Goal: Task Accomplishment & Management: Manage account settings

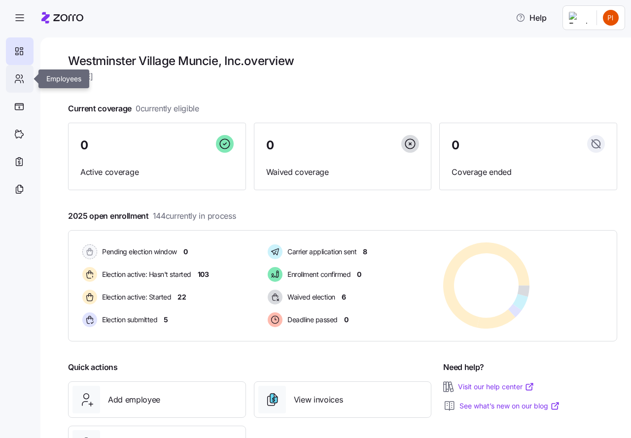
click at [22, 77] on icon at bounding box center [19, 79] width 11 height 12
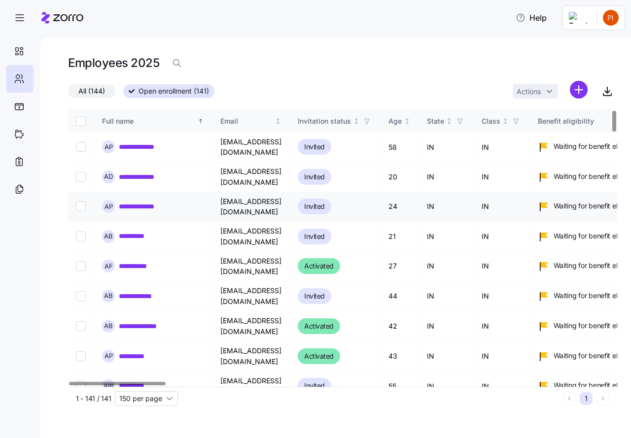
click at [132, 201] on link "**********" at bounding box center [144, 206] width 50 height 10
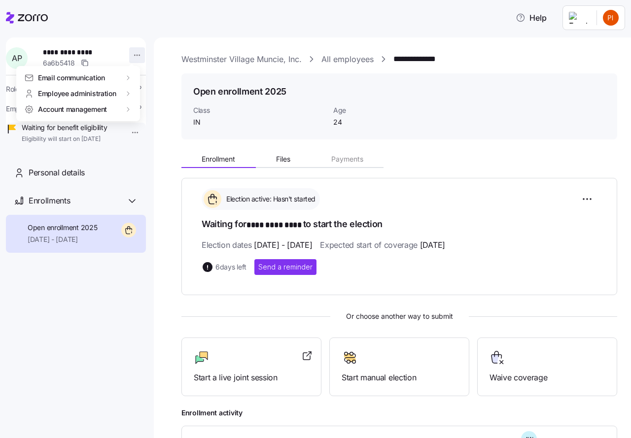
click at [129, 53] on html "**********" at bounding box center [315, 216] width 631 height 432
click at [131, 56] on html "**********" at bounding box center [315, 216] width 631 height 432
click at [133, 56] on html "**********" at bounding box center [315, 216] width 631 height 432
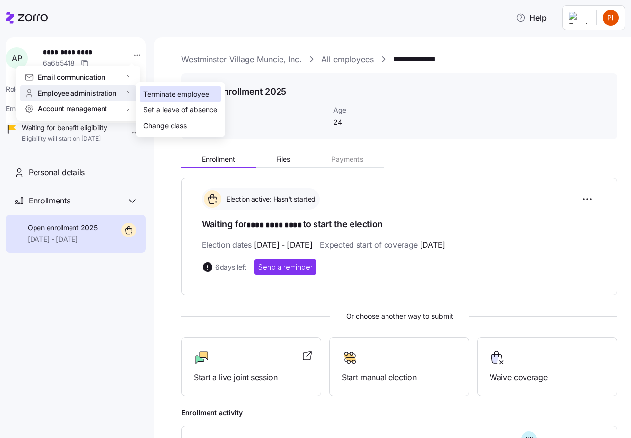
click at [149, 93] on div "Terminate employee" at bounding box center [176, 94] width 66 height 11
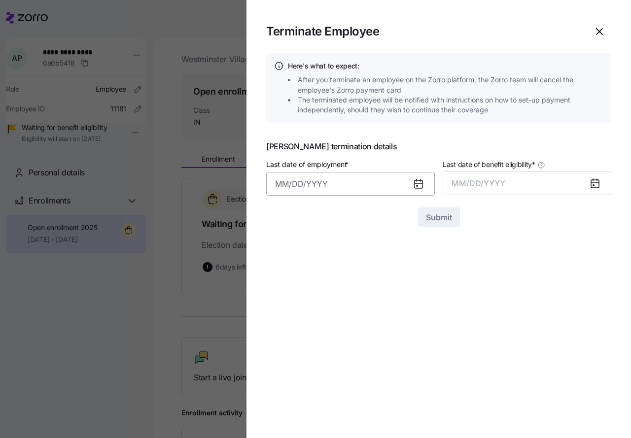
click at [276, 180] on input "Last date of employment *" at bounding box center [350, 184] width 168 height 24
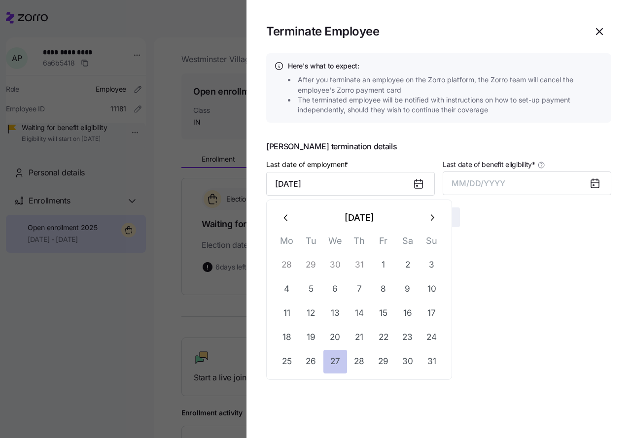
click at [327, 355] on button "27" at bounding box center [335, 362] width 24 height 24
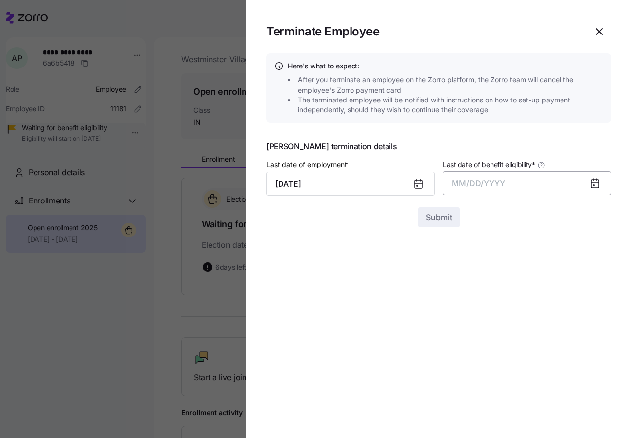
type input "[DATE]"
click at [479, 179] on span "MM/DD/YYYY" at bounding box center [478, 183] width 54 height 10
click at [467, 179] on span "MM/DD/YYYY" at bounding box center [478, 183] width 54 height 10
click at [458, 182] on span "MM/DD/YYYY" at bounding box center [478, 183] width 54 height 10
click at [595, 183] on icon at bounding box center [595, 183] width 8 height 0
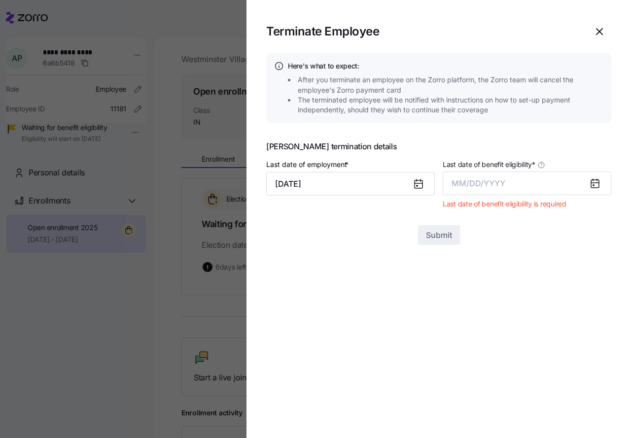
click at [595, 183] on icon at bounding box center [595, 183] width 8 height 0
click at [592, 185] on icon at bounding box center [595, 184] width 8 height 8
click at [498, 184] on span "MM/DD/YYYY" at bounding box center [478, 183] width 54 height 10
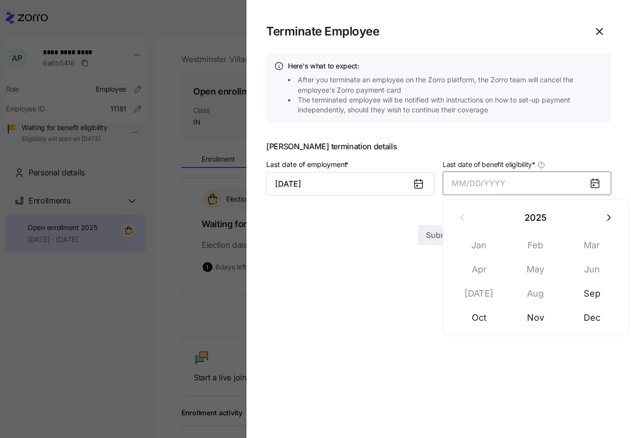
click at [332, 274] on section "Terminate Employee Here's what to expect: After you terminate an employee on th…" at bounding box center [438, 219] width 384 height 438
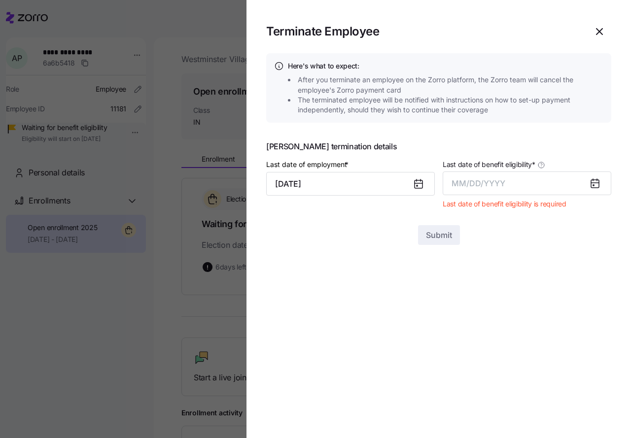
click at [278, 239] on div "Submit" at bounding box center [438, 235] width 345 height 20
click at [596, 182] on icon at bounding box center [595, 184] width 8 height 8
click at [600, 31] on icon "button" at bounding box center [599, 32] width 6 height 6
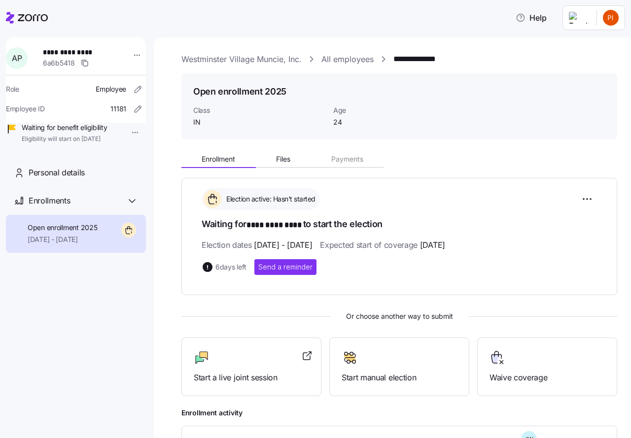
click at [357, 61] on link "All employees" at bounding box center [347, 59] width 52 height 12
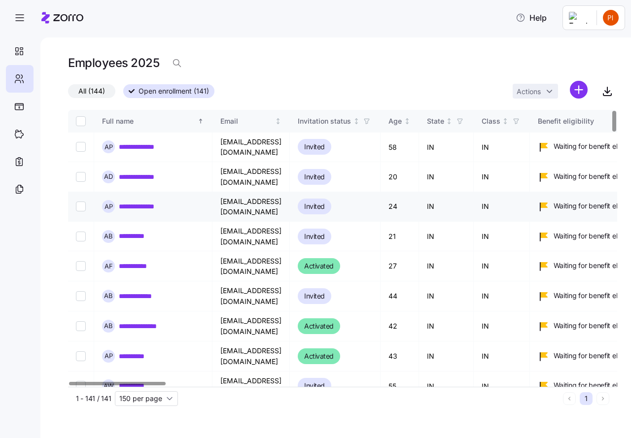
click at [140, 201] on link "**********" at bounding box center [144, 206] width 50 height 10
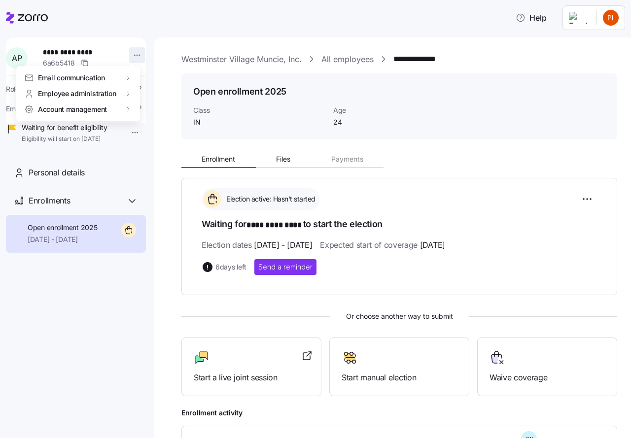
click at [131, 54] on html "**********" at bounding box center [315, 216] width 631 height 432
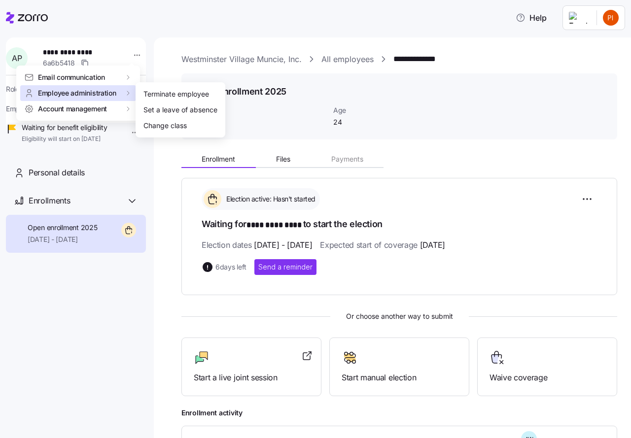
click at [99, 91] on span "Employee administration" at bounding box center [77, 93] width 78 height 10
click at [159, 96] on div "Terminate employee" at bounding box center [176, 94] width 66 height 11
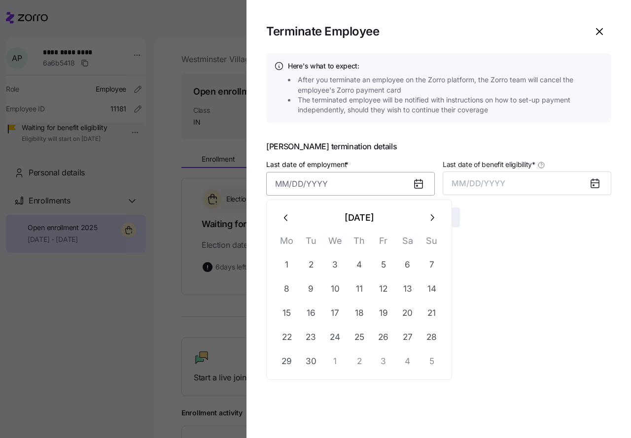
click at [286, 183] on input "Last date of employment *" at bounding box center [350, 184] width 168 height 24
click at [333, 359] on button "27" at bounding box center [335, 362] width 24 height 24
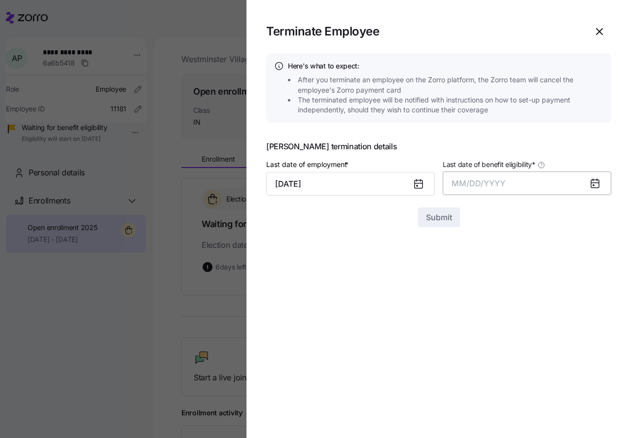
type input "[DATE]"
click at [467, 178] on span "MM/DD/YYYY" at bounding box center [478, 183] width 54 height 10
click at [595, 296] on button "Sep" at bounding box center [592, 294] width 56 height 24
click at [439, 217] on span "Submit" at bounding box center [439, 217] width 26 height 12
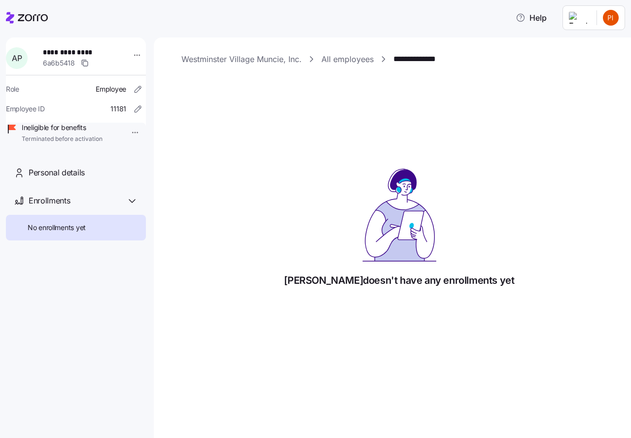
click at [345, 57] on link "All employees" at bounding box center [347, 59] width 52 height 12
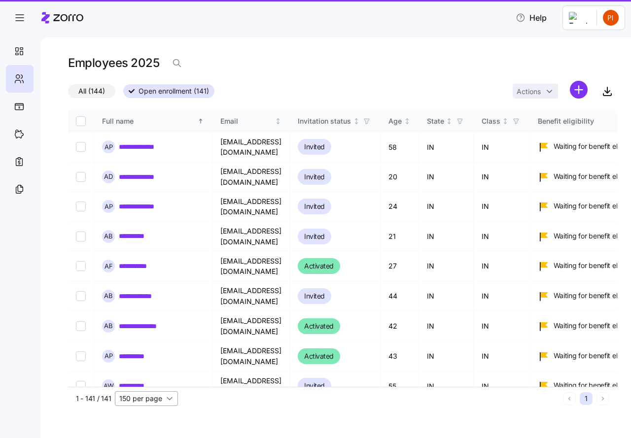
click at [168, 398] on input "150 per page" at bounding box center [146, 398] width 63 height 15
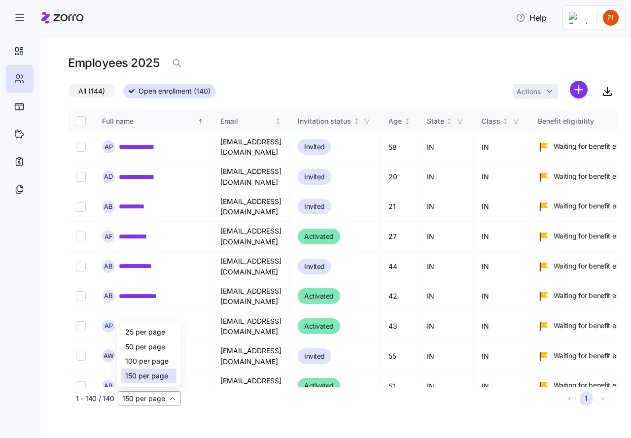
scroll to position [86, 0]
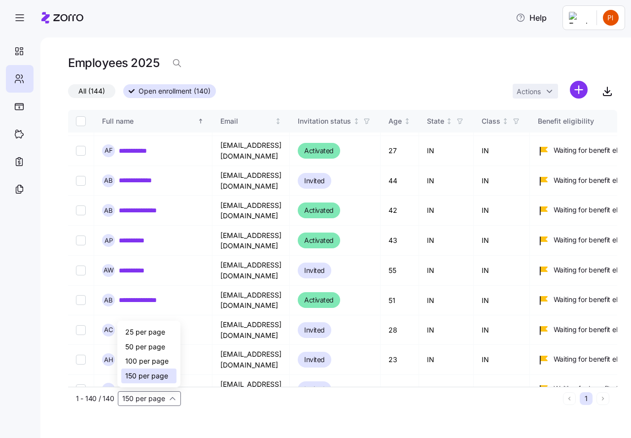
click at [146, 377] on span "150 per page" at bounding box center [146, 375] width 43 height 11
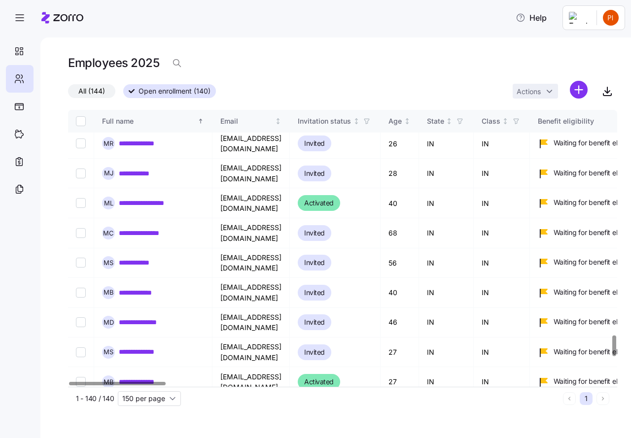
scroll to position [3017, 0]
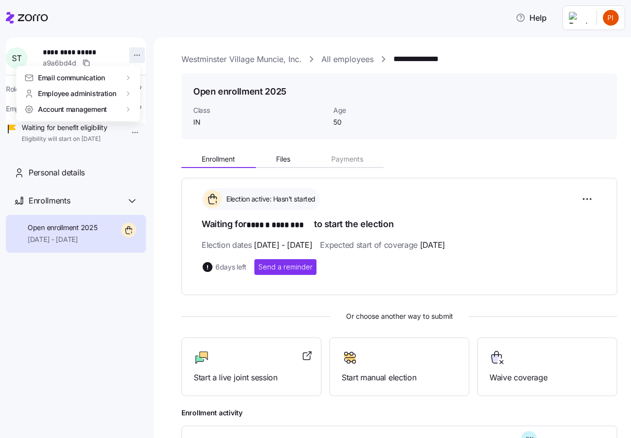
click at [130, 55] on html "**********" at bounding box center [315, 216] width 631 height 432
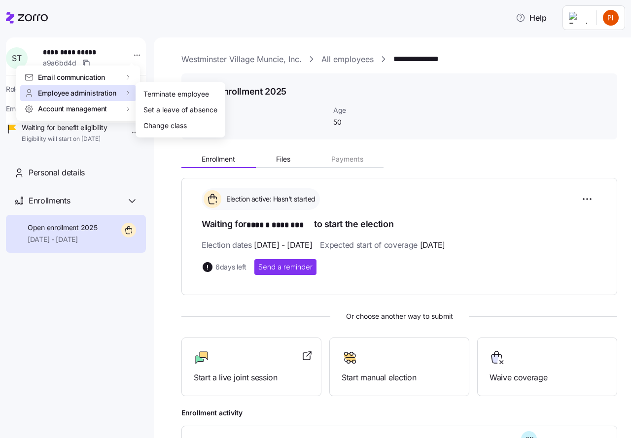
click at [95, 92] on span "Employee administration" at bounding box center [77, 93] width 78 height 10
click at [155, 94] on div "Terminate employee" at bounding box center [176, 94] width 66 height 11
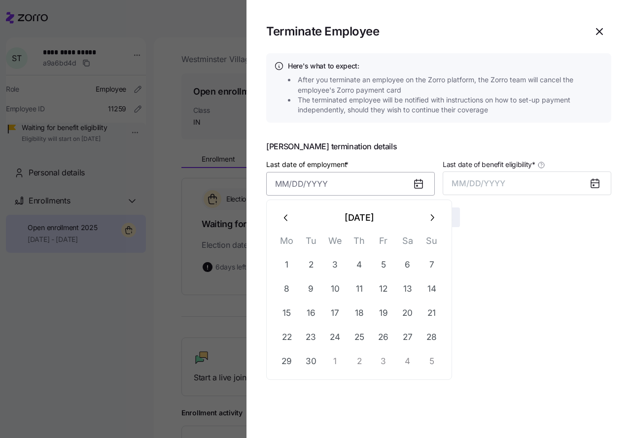
click at [294, 186] on input "Last date of employment *" at bounding box center [350, 184] width 168 height 24
click at [286, 219] on icon "button" at bounding box center [286, 217] width 11 height 11
click at [405, 288] on button "9" at bounding box center [408, 289] width 24 height 24
type input "[DATE]"
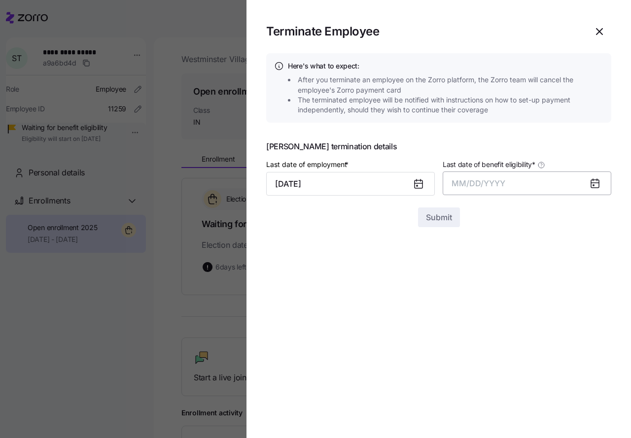
click at [474, 176] on button "MM/DD/YYYY" at bounding box center [526, 183] width 168 height 24
click at [591, 292] on button "Sep" at bounding box center [592, 294] width 56 height 24
click at [445, 215] on span "Submit" at bounding box center [439, 217] width 26 height 12
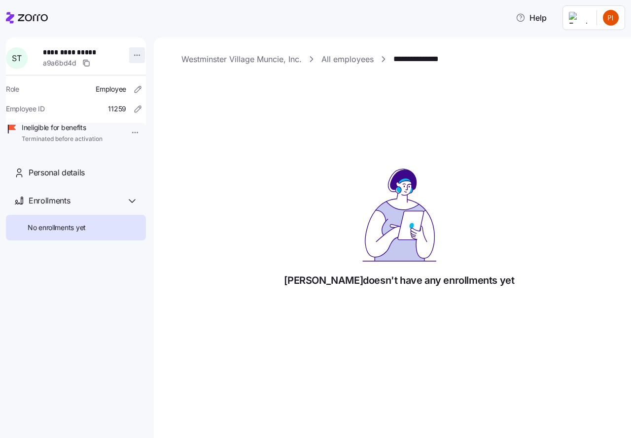
click at [133, 53] on html "**********" at bounding box center [315, 216] width 631 height 432
click at [249, 151] on html "**********" at bounding box center [315, 216] width 631 height 432
click at [346, 60] on link "All employees" at bounding box center [347, 59] width 52 height 12
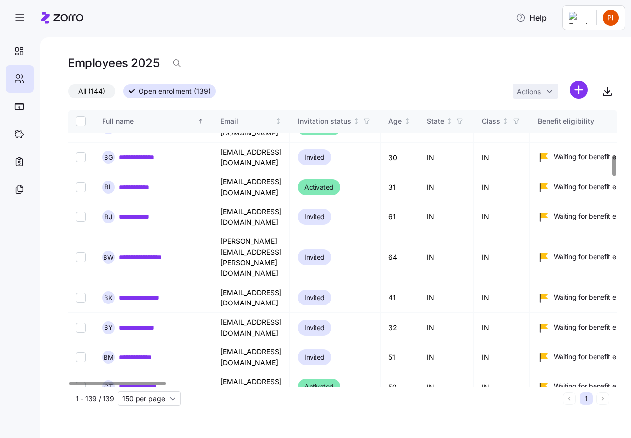
scroll to position [591, 0]
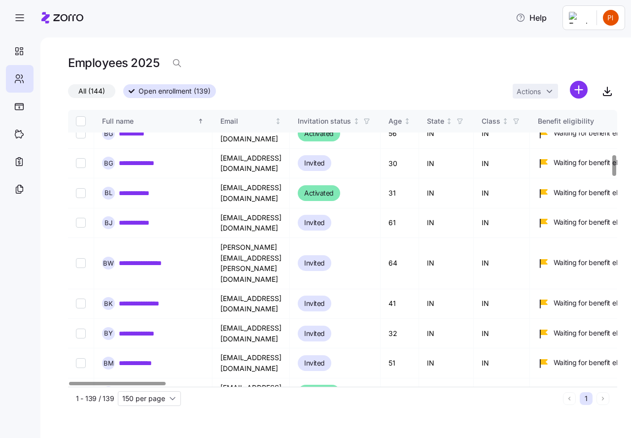
click at [132, 423] on link "**********" at bounding box center [144, 428] width 50 height 10
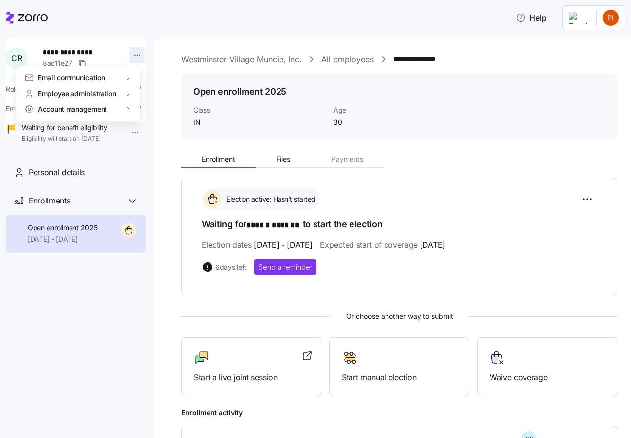
click at [133, 54] on html "**********" at bounding box center [315, 216] width 631 height 432
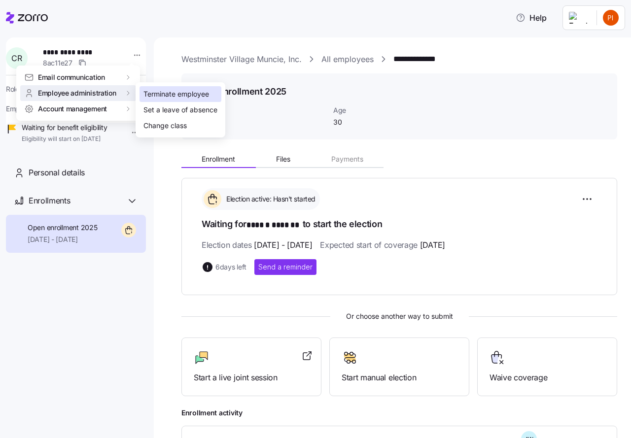
click at [153, 96] on div "Terminate employee" at bounding box center [176, 94] width 66 height 11
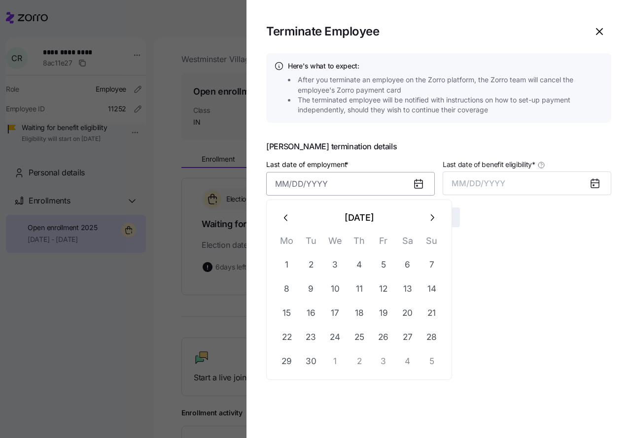
click at [277, 184] on input "Last date of employment *" at bounding box center [350, 184] width 168 height 24
click at [288, 218] on icon "button" at bounding box center [286, 217] width 11 height 11
click at [311, 363] on button "29" at bounding box center [311, 362] width 24 height 24
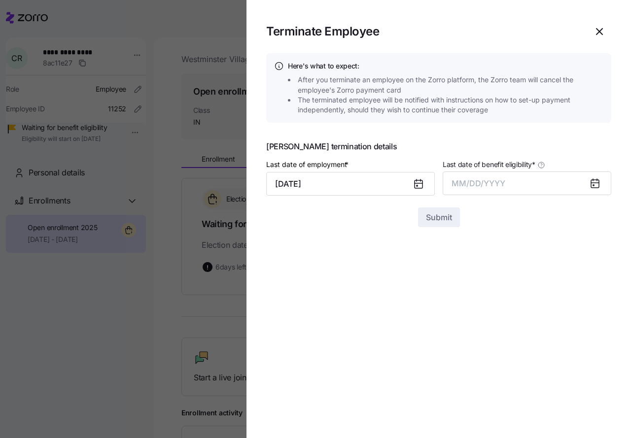
type input "[DATE]"
click at [469, 184] on span "MM/DD/YYYY" at bounding box center [478, 183] width 54 height 10
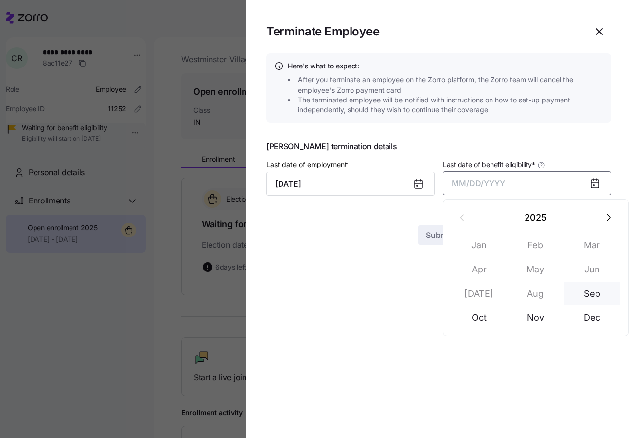
click at [593, 294] on button "Sep" at bounding box center [592, 294] width 56 height 24
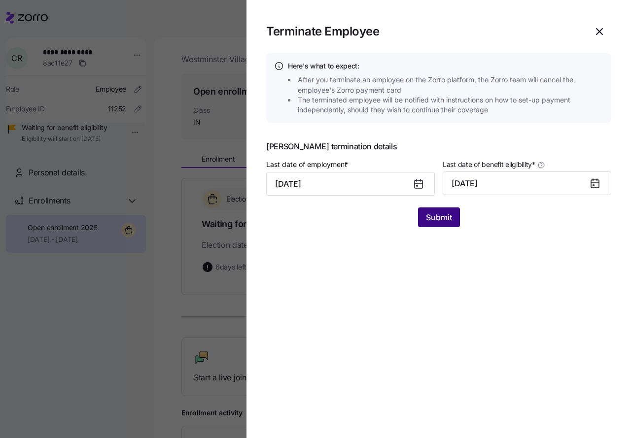
click at [435, 216] on span "Submit" at bounding box center [439, 217] width 26 height 12
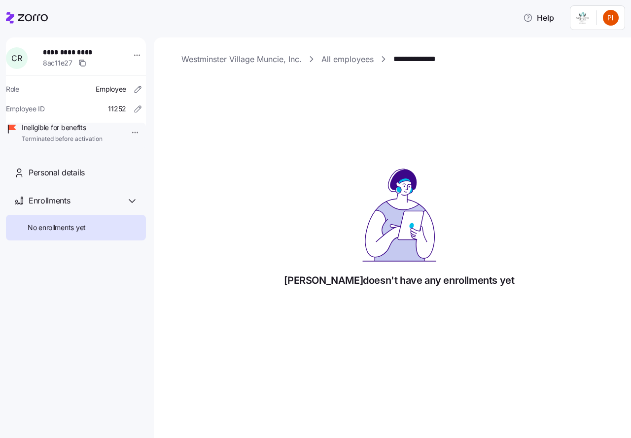
click at [330, 60] on link "All employees" at bounding box center [347, 59] width 52 height 12
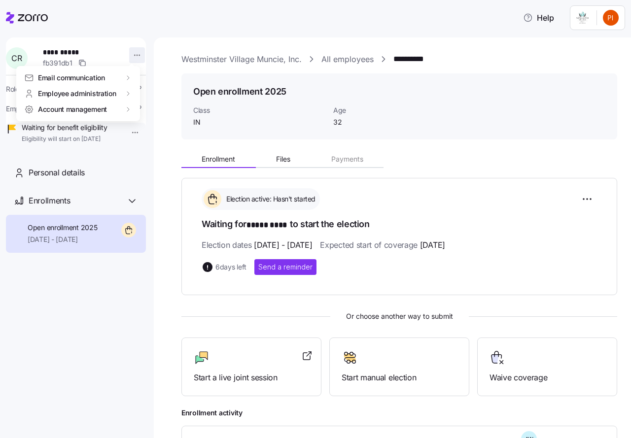
click at [129, 53] on html "**********" at bounding box center [315, 216] width 631 height 432
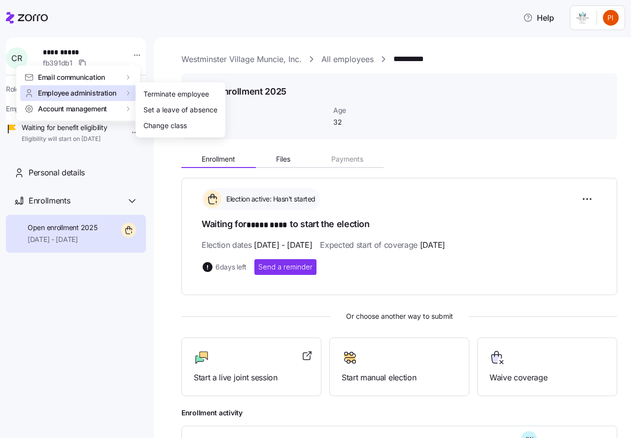
click at [93, 93] on span "Employee administration" at bounding box center [77, 93] width 78 height 10
click at [167, 92] on div "Terminate employee" at bounding box center [176, 94] width 66 height 11
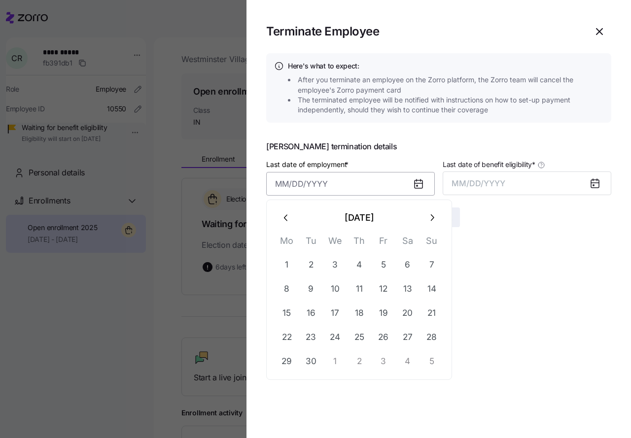
click at [304, 189] on input "Last date of employment *" at bounding box center [350, 184] width 168 height 24
click at [288, 222] on icon "button" at bounding box center [286, 217] width 11 height 11
click at [310, 291] on button "5" at bounding box center [311, 289] width 24 height 24
type input "[DATE]"
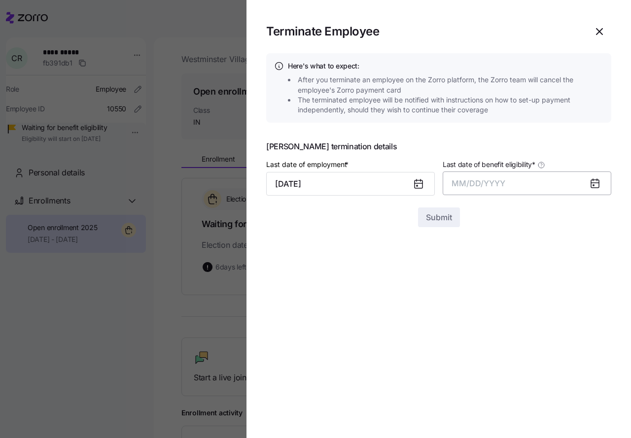
click at [470, 182] on span "MM/DD/YYYY" at bounding box center [478, 183] width 54 height 10
click at [590, 293] on button "Sep" at bounding box center [592, 294] width 56 height 24
click at [434, 214] on span "Submit" at bounding box center [439, 217] width 26 height 12
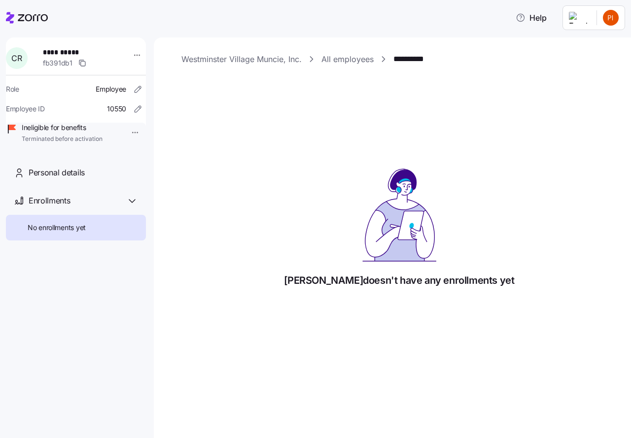
click at [334, 58] on link "All employees" at bounding box center [347, 59] width 52 height 12
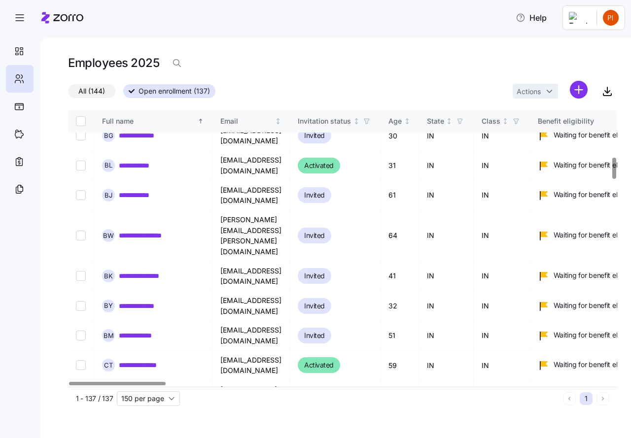
scroll to position [616, 0]
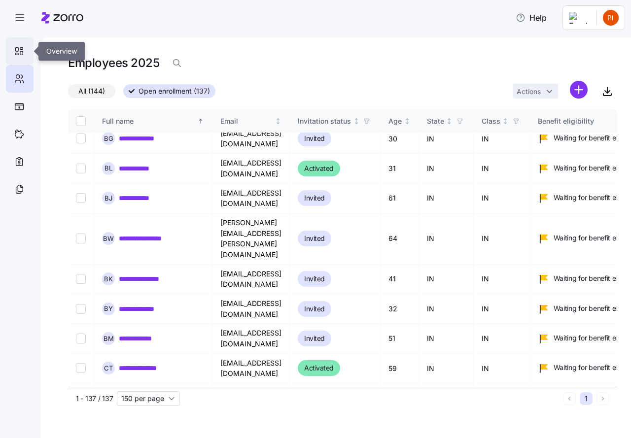
click at [17, 51] on icon at bounding box center [19, 51] width 11 height 12
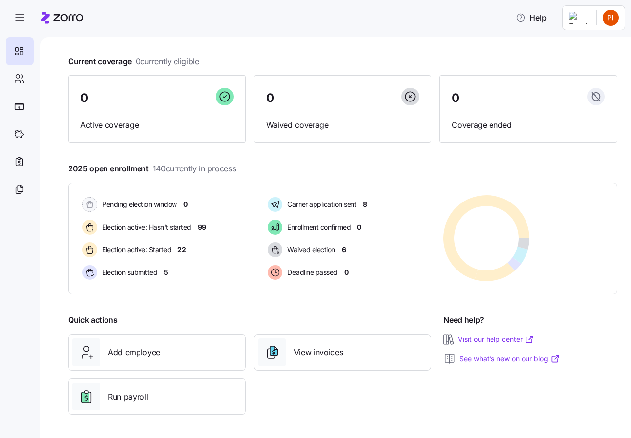
scroll to position [48, 0]
click at [129, 394] on span "Run payroll" at bounding box center [128, 396] width 40 height 12
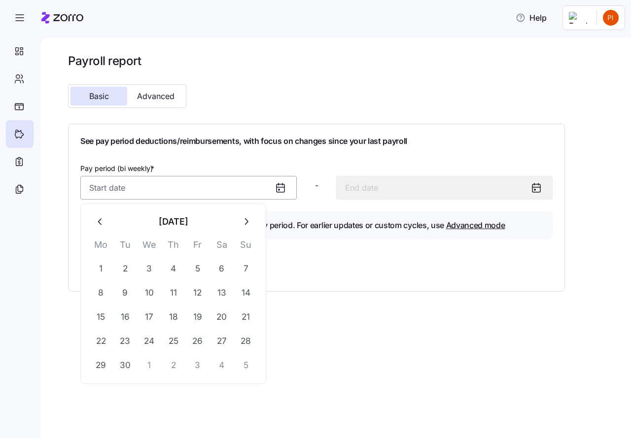
click at [156, 188] on input "Pay period (bi weekly) *" at bounding box center [188, 188] width 216 height 24
click at [245, 220] on icon "button" at bounding box center [245, 221] width 11 height 11
click at [151, 267] on button "1" at bounding box center [149, 269] width 24 height 24
type input "[DATE]"
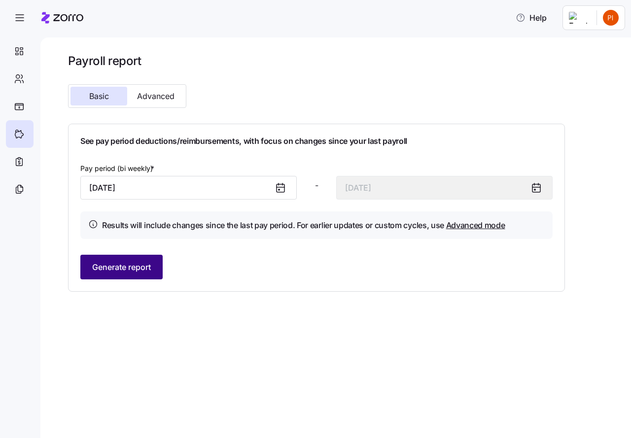
click at [133, 269] on span "Generate report" at bounding box center [121, 267] width 59 height 12
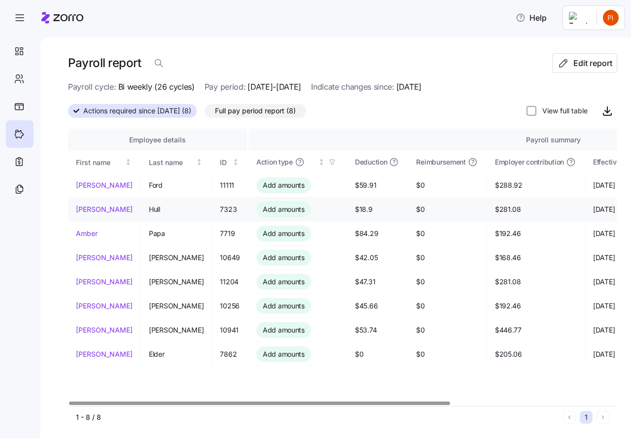
scroll to position [2, 0]
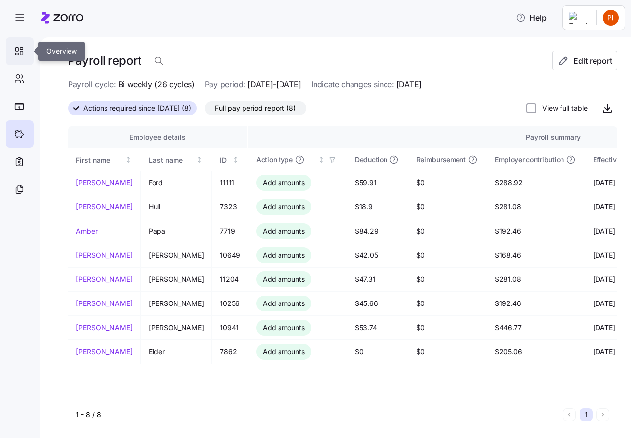
click at [20, 51] on icon at bounding box center [19, 51] width 11 height 12
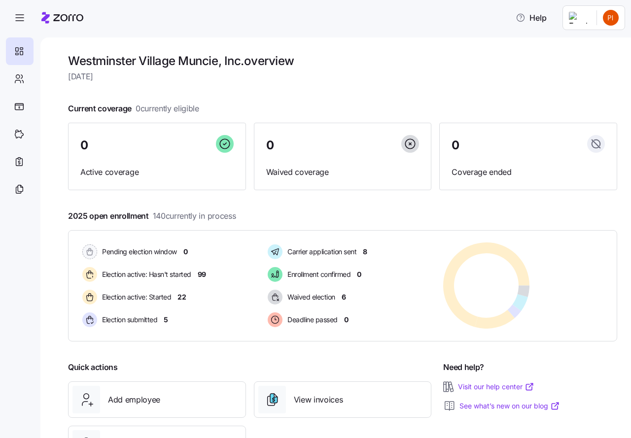
click at [611, 17] on html "Help Westminster Village Muncie, Inc. overview [DATE] Current coverage 0 curren…" at bounding box center [315, 216] width 631 height 432
click at [586, 101] on div "Log out" at bounding box center [571, 100] width 38 height 11
